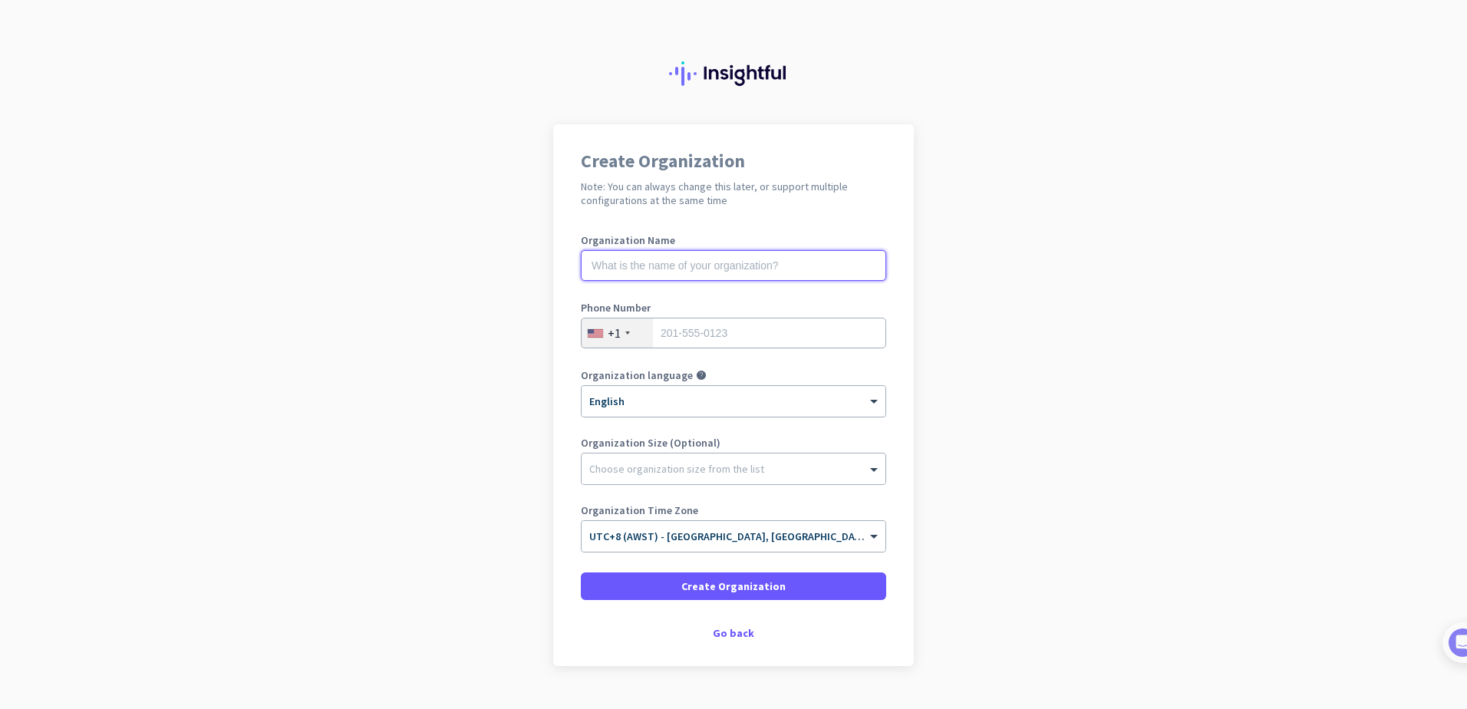
click at [669, 264] on input "text" at bounding box center [733, 265] width 305 height 31
type input "Dental Excellemce"
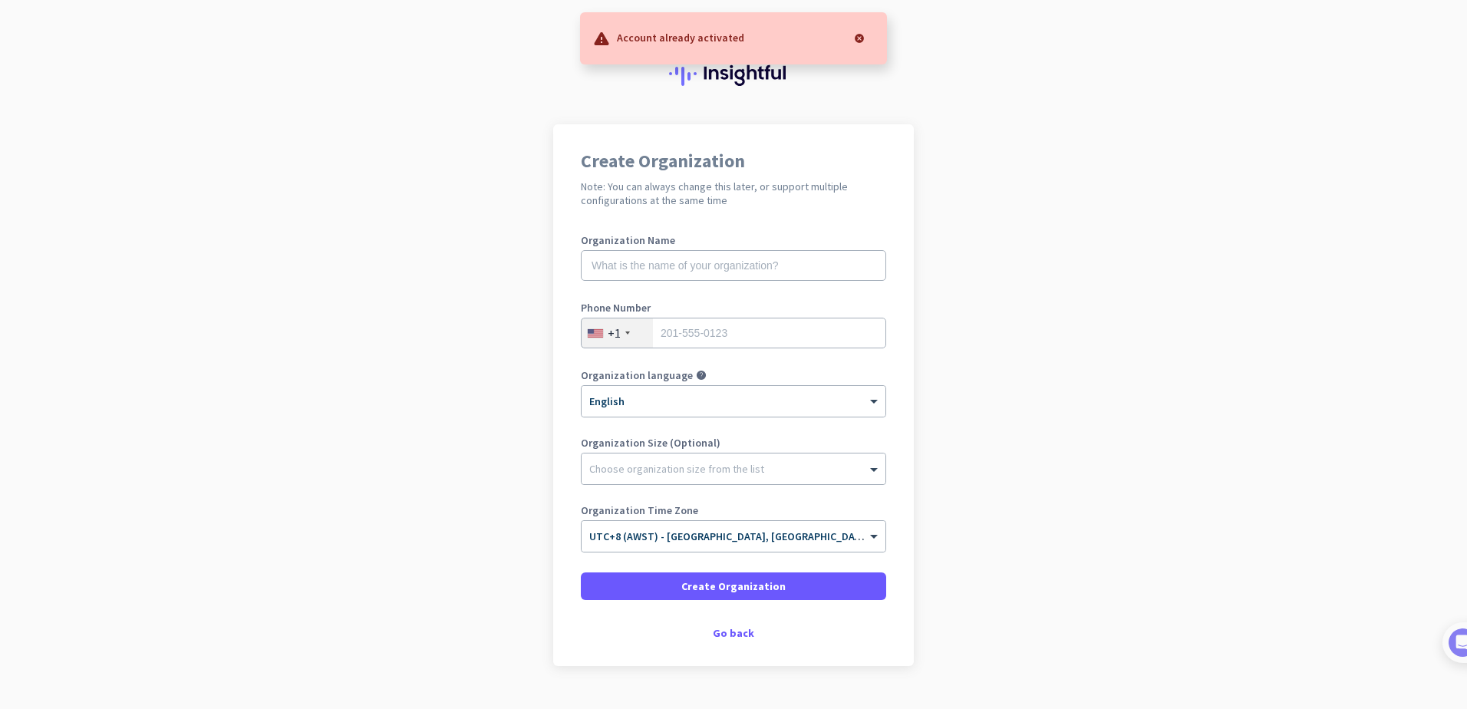
click at [862, 36] on div at bounding box center [859, 38] width 31 height 31
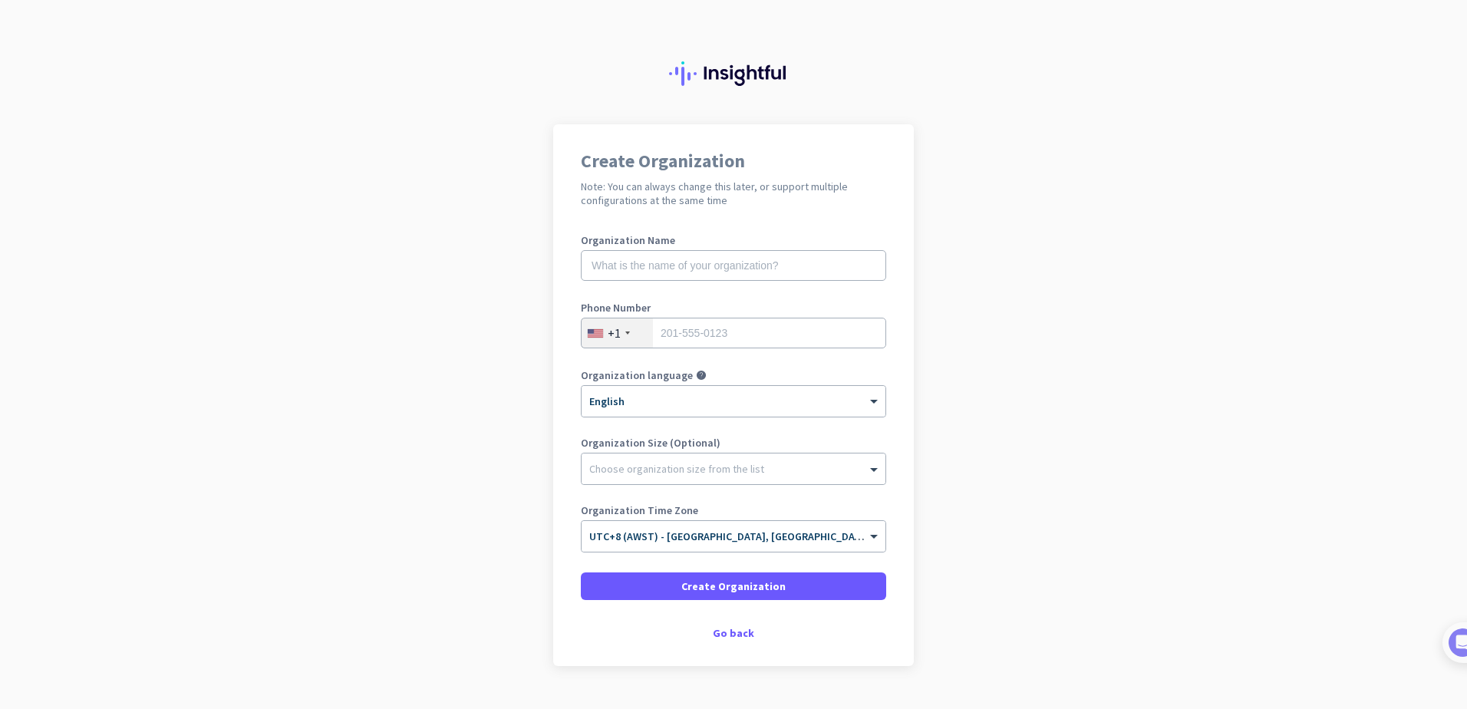
click at [725, 245] on div "Organization Name" at bounding box center [733, 265] width 305 height 61
click at [708, 272] on input "text" at bounding box center [733, 265] width 305 height 31
type input "Dental Excellence"
click at [624, 328] on div "+1" at bounding box center [616, 332] width 71 height 29
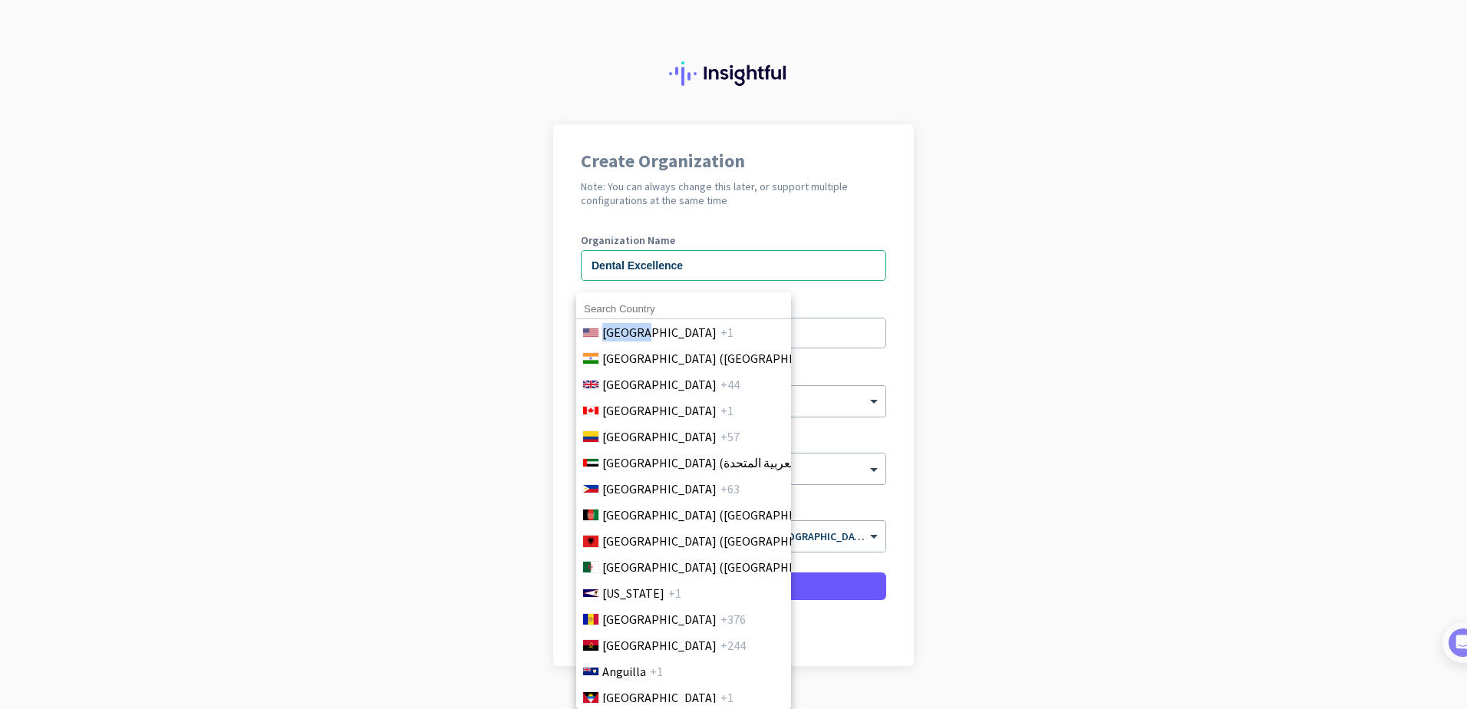
click at [623, 330] on span "[GEOGRAPHIC_DATA]" at bounding box center [659, 332] width 114 height 18
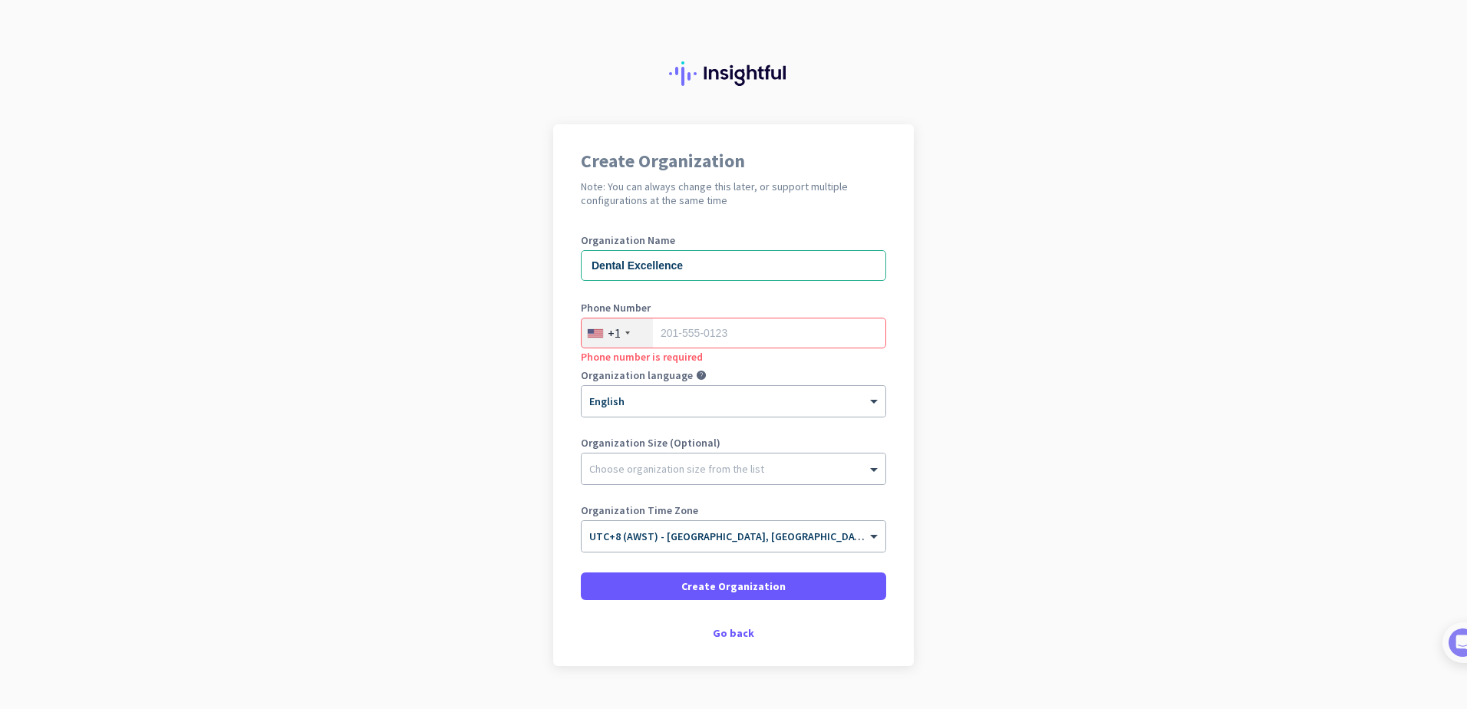
click at [622, 330] on div "+1" at bounding box center [616, 332] width 71 height 29
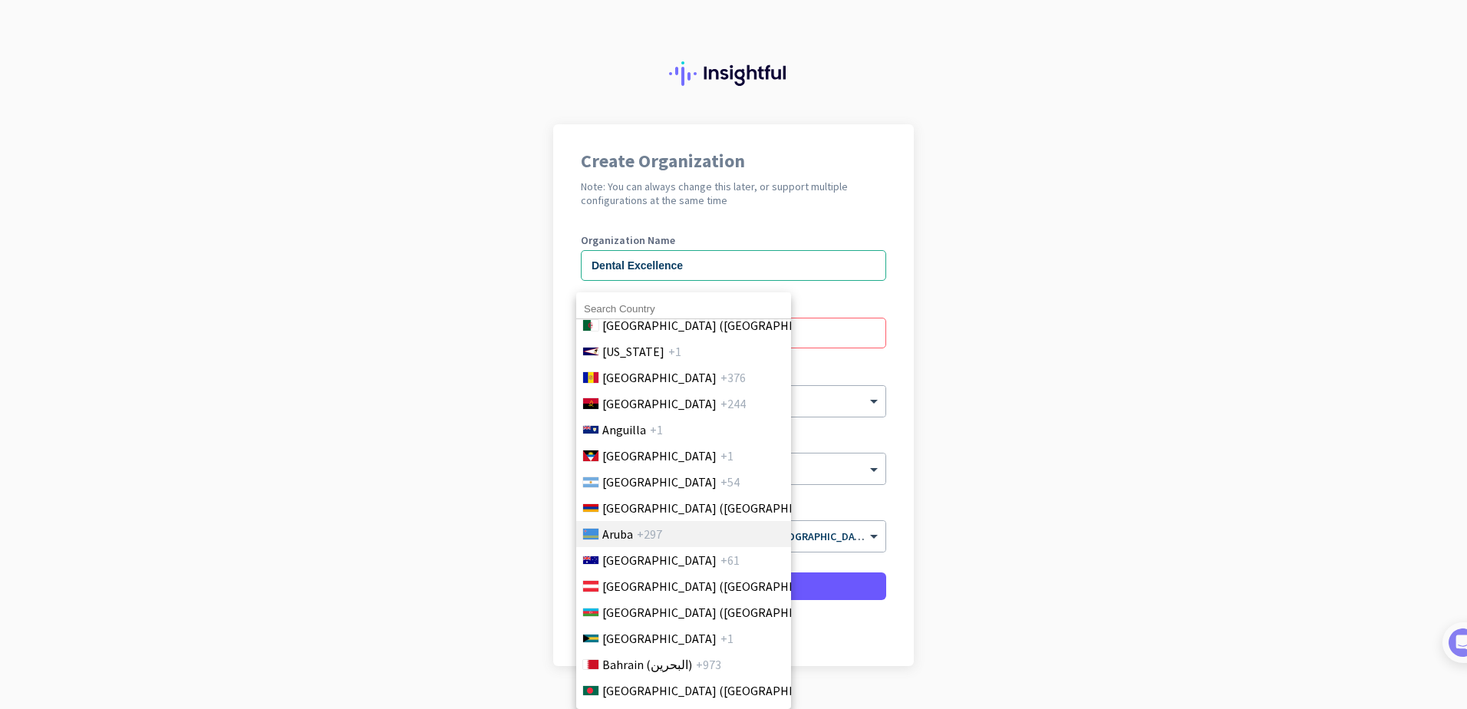
scroll to position [230, 0]
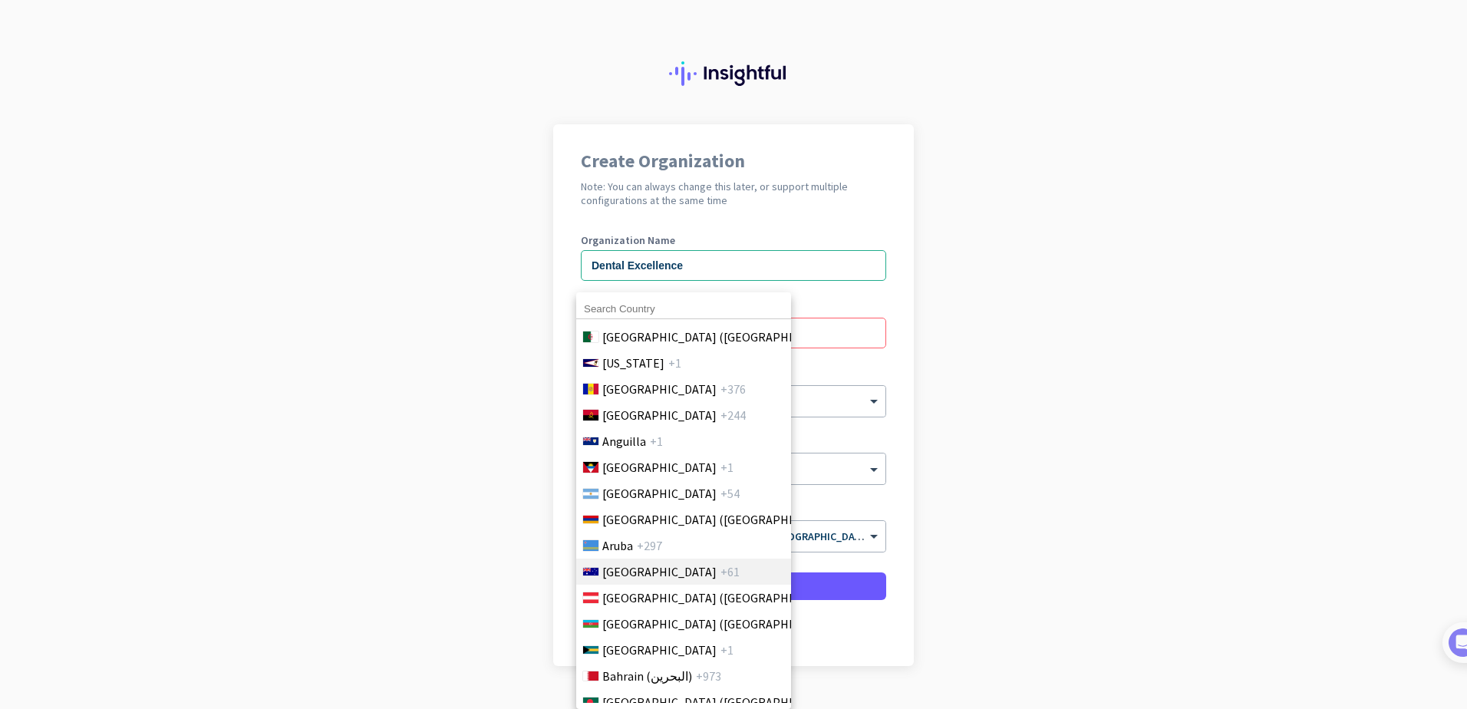
click at [640, 574] on span "[GEOGRAPHIC_DATA]" at bounding box center [659, 571] width 114 height 18
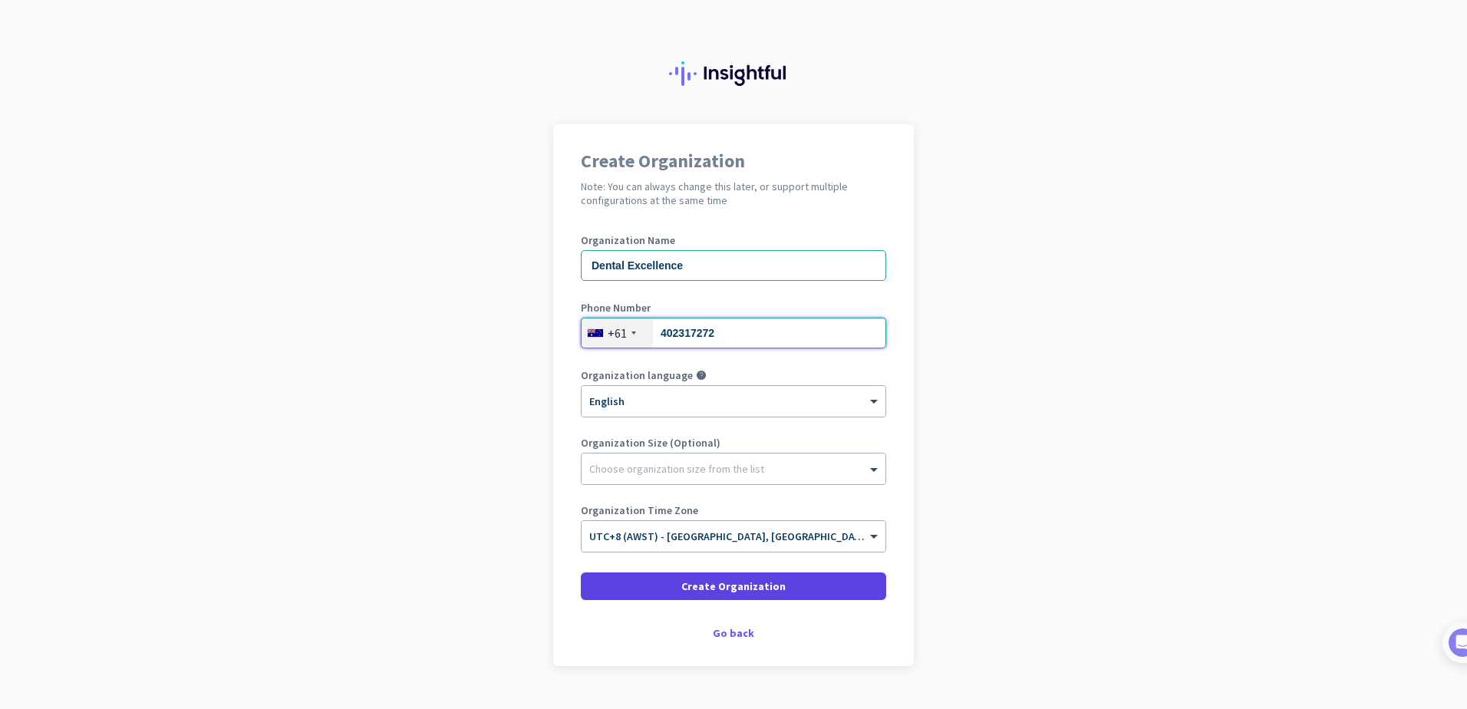
type input "402317272"
click at [744, 591] on span "Create Organization" at bounding box center [733, 585] width 104 height 15
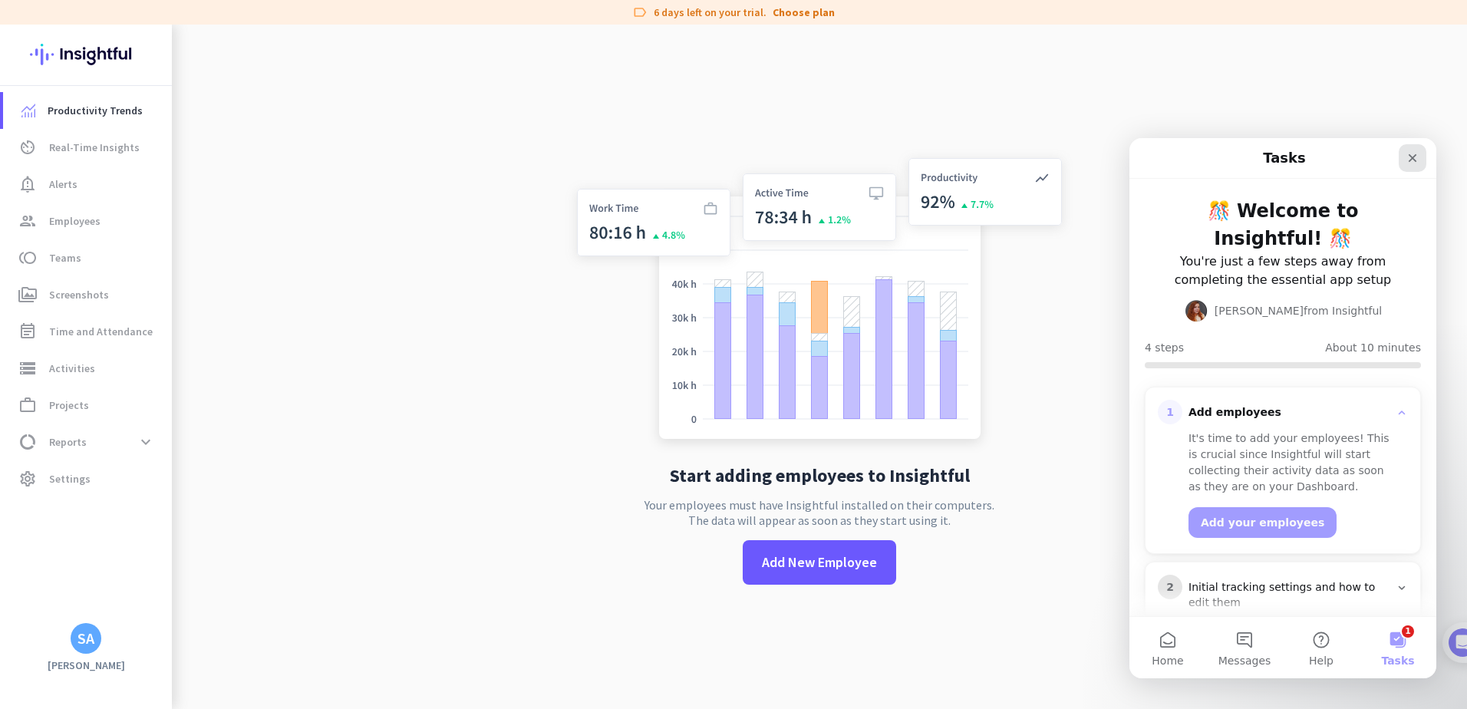
click at [1414, 160] on icon "Close" at bounding box center [1412, 158] width 8 height 8
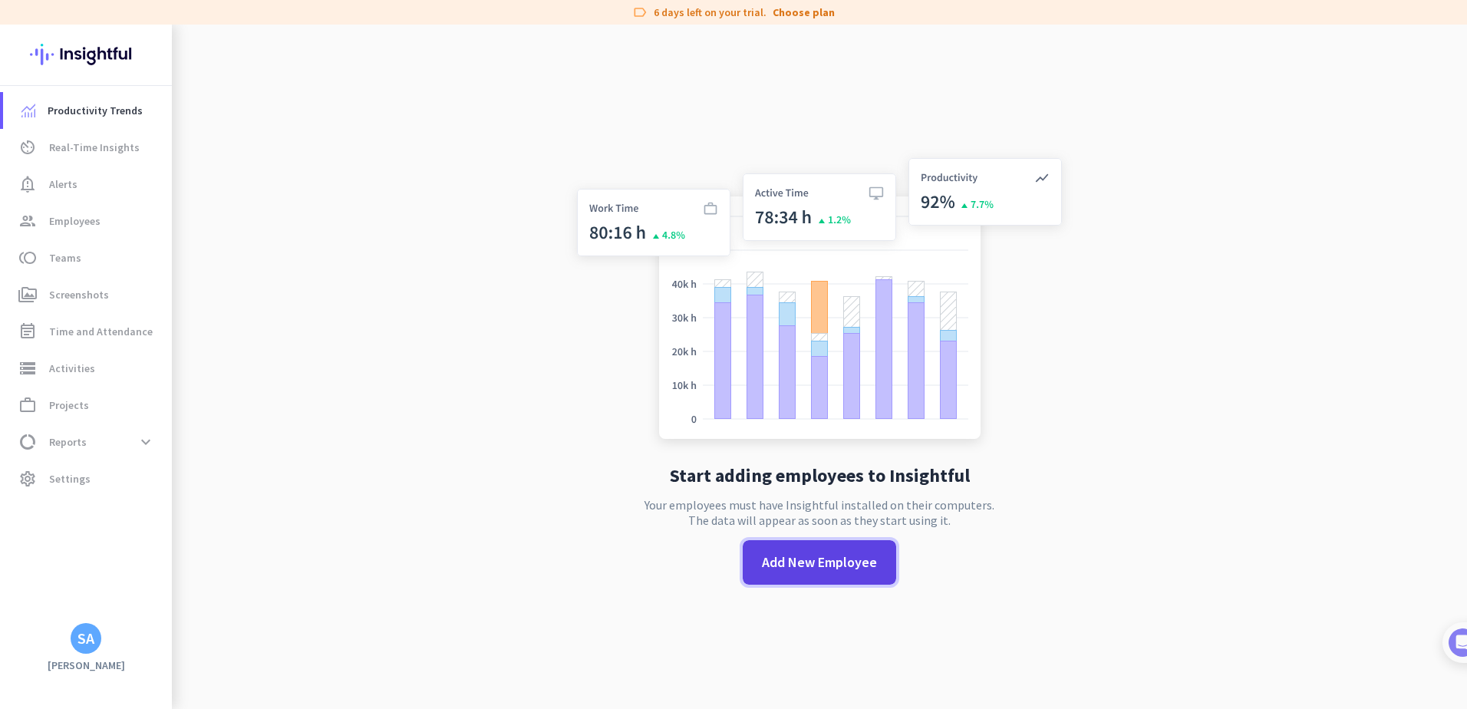
click at [800, 568] on span "Add New Employee" at bounding box center [819, 562] width 115 height 20
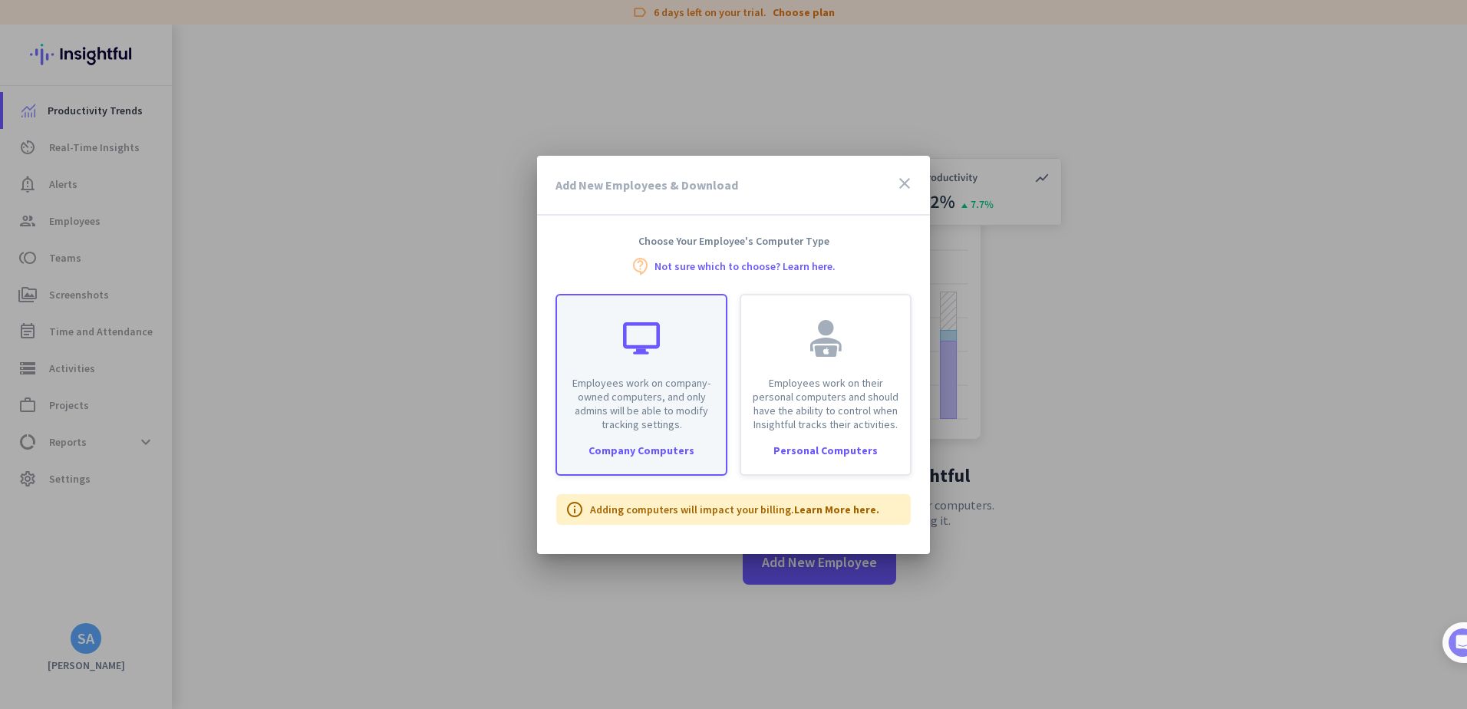
click at [649, 449] on div "Company Computers" at bounding box center [641, 450] width 169 height 11
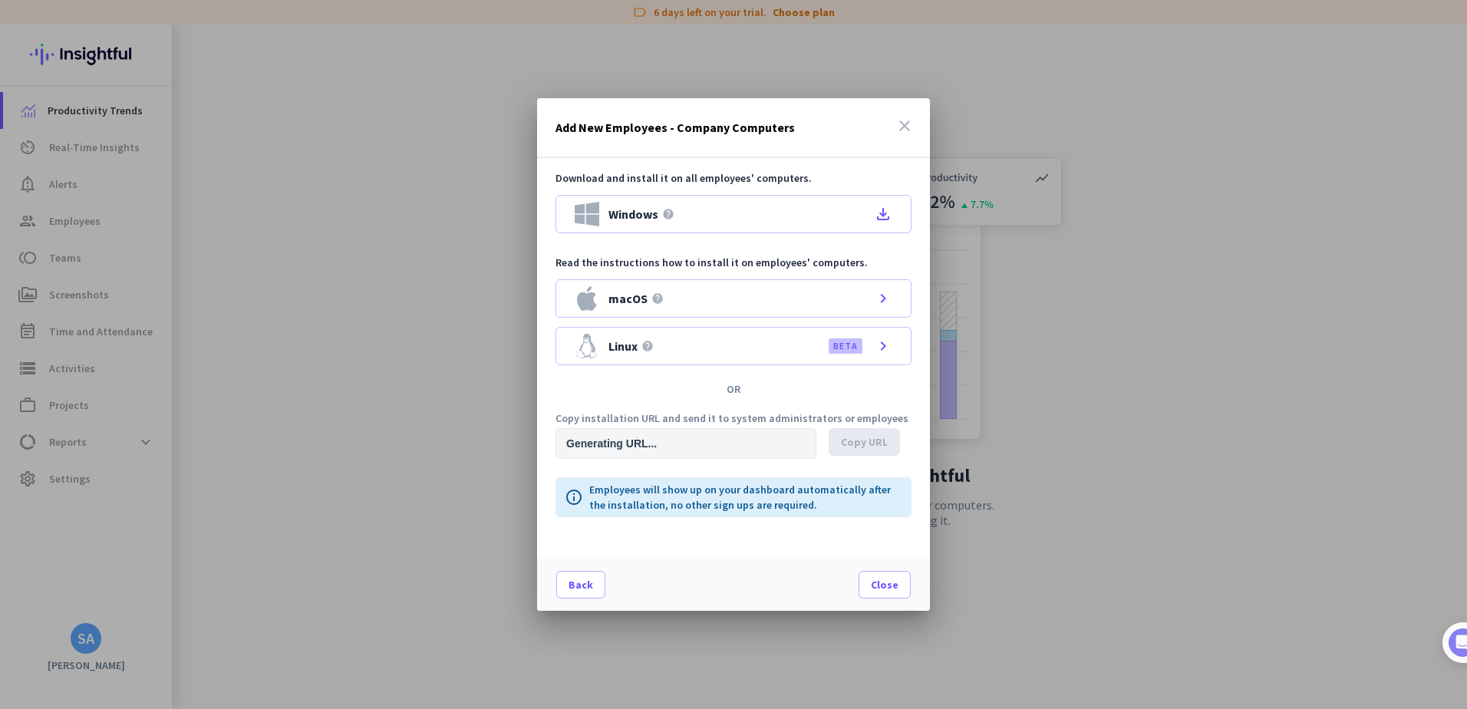
type input "[URL][DOMAIN_NAME]"
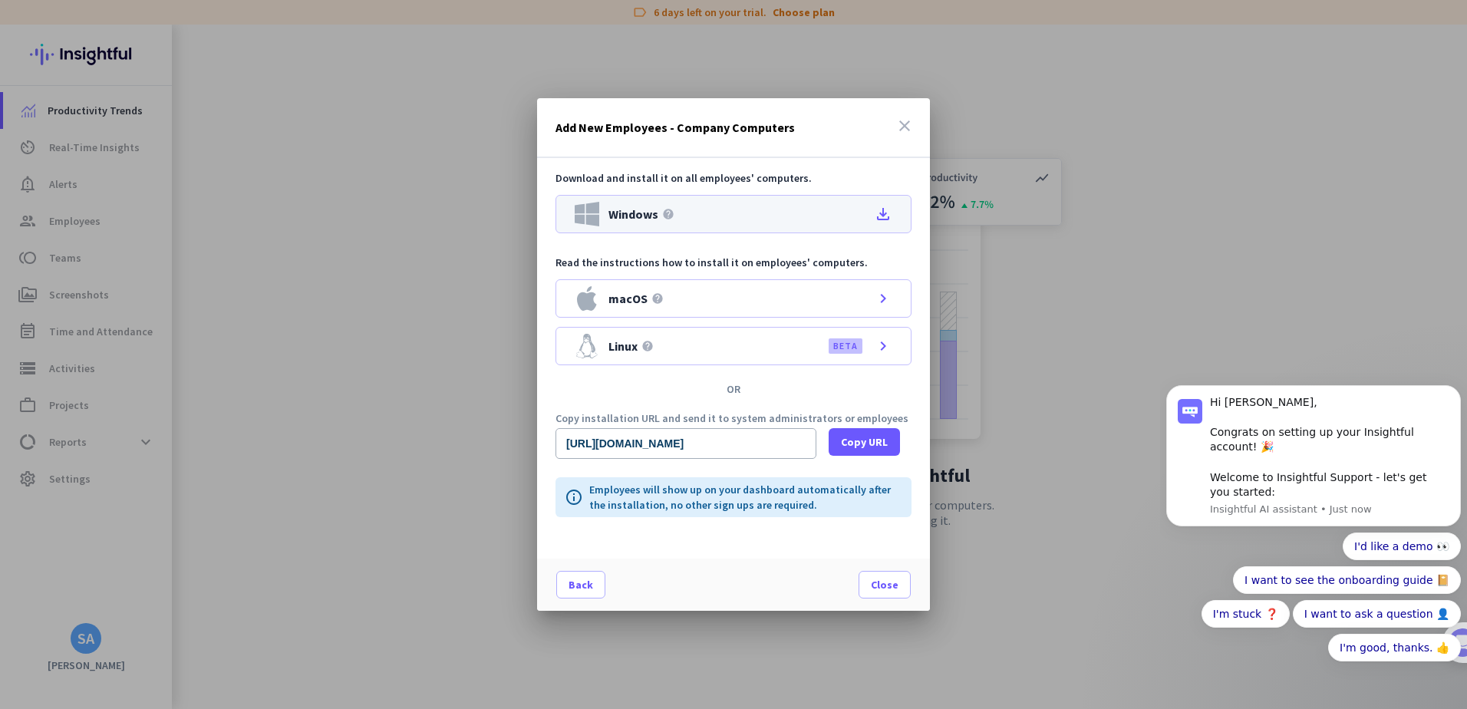
click at [887, 215] on icon "file_download" at bounding box center [883, 214] width 18 height 18
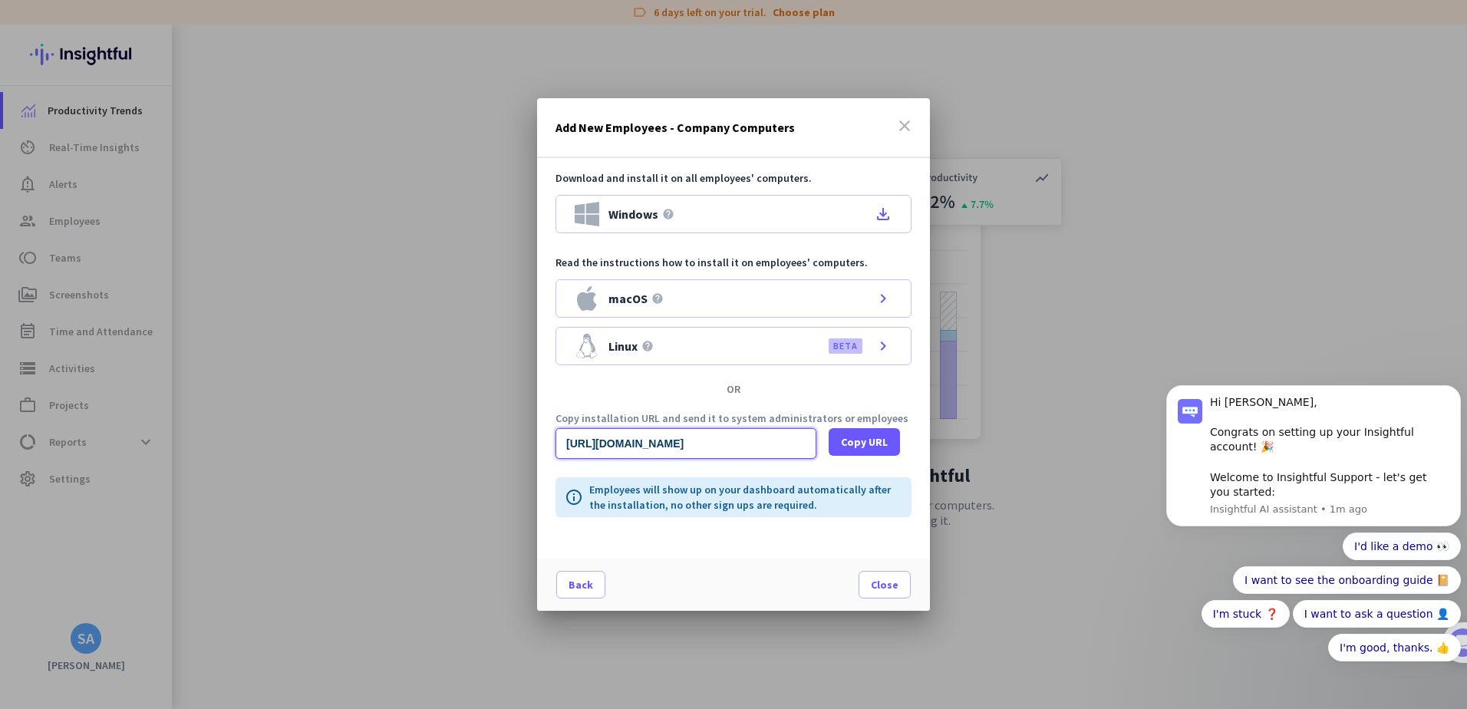
drag, startPoint x: 785, startPoint y: 443, endPoint x: 524, endPoint y: 453, distance: 261.7
click at [524, 453] on div "Add New Employees - Company Computers close Download and install it on all empl…" at bounding box center [733, 354] width 1467 height 709
click at [621, 442] on input "[URL][DOMAIN_NAME]" at bounding box center [685, 443] width 261 height 31
drag, startPoint x: 1725, startPoint y: 742, endPoint x: 1223, endPoint y: 431, distance: 590.7
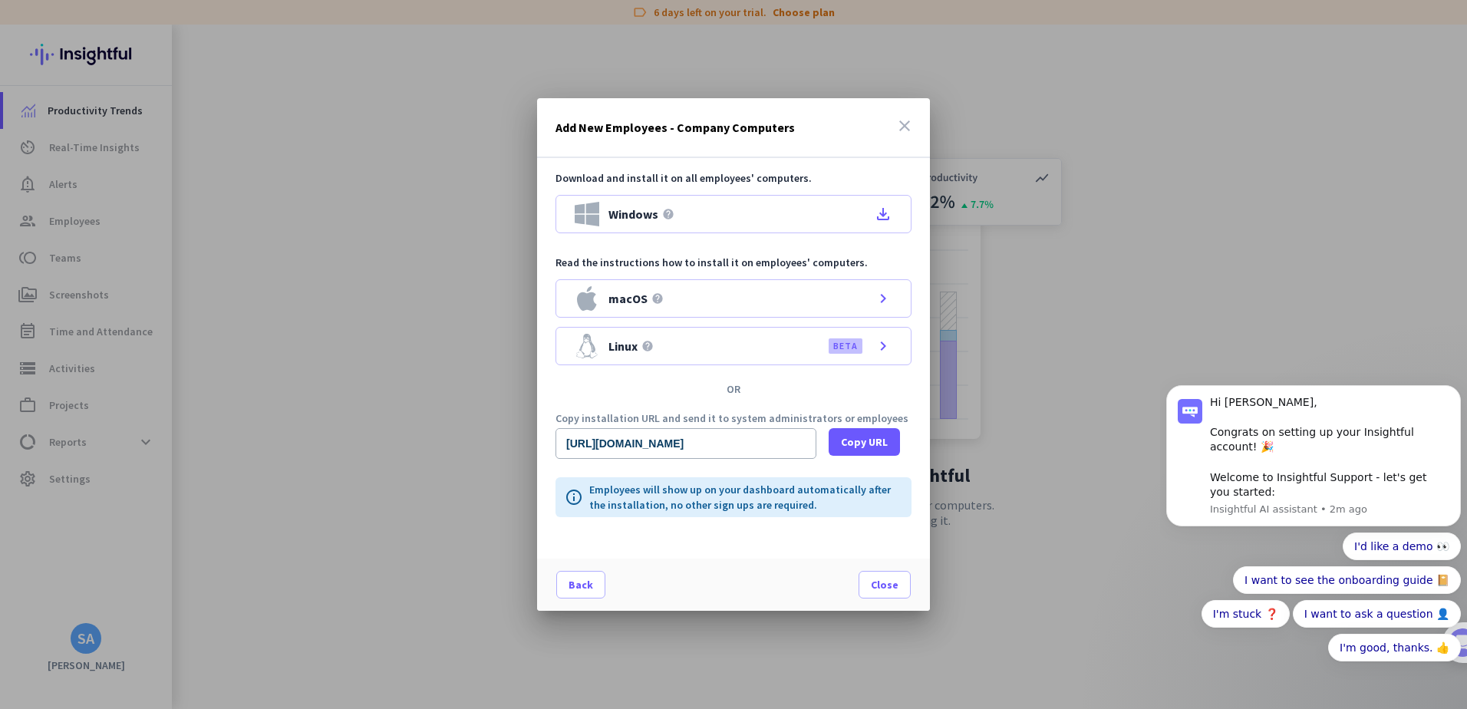
scroll to position [0, 0]
click at [1019, 334] on div at bounding box center [733, 354] width 1467 height 709
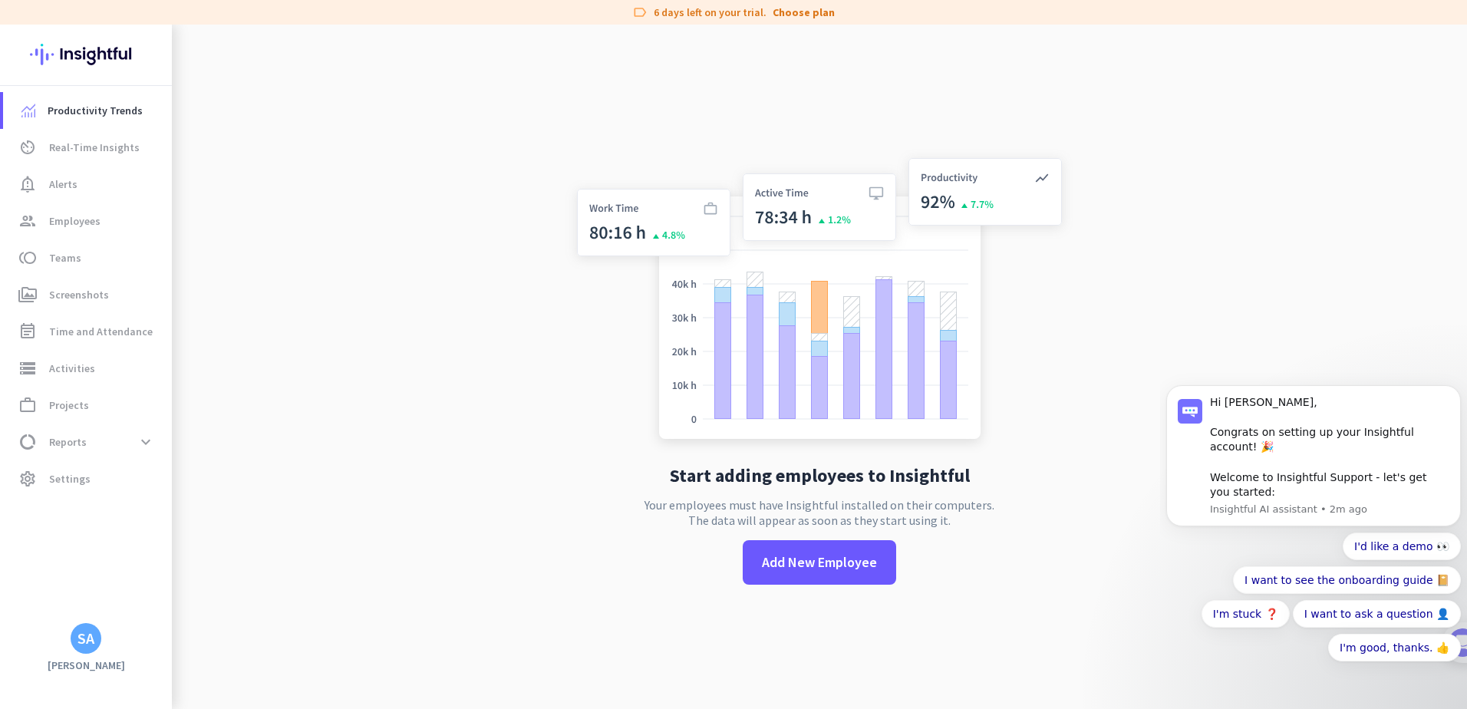
click at [1243, 120] on app-no-employees "Start adding employees to Insightful Your employees must have Insightful instal…" at bounding box center [819, 379] width 1295 height 709
click at [531, 345] on app-no-employees "Start adding employees to Insightful Your employees must have Insightful instal…" at bounding box center [819, 379] width 1295 height 709
